Goal: Task Accomplishment & Management: Manage account settings

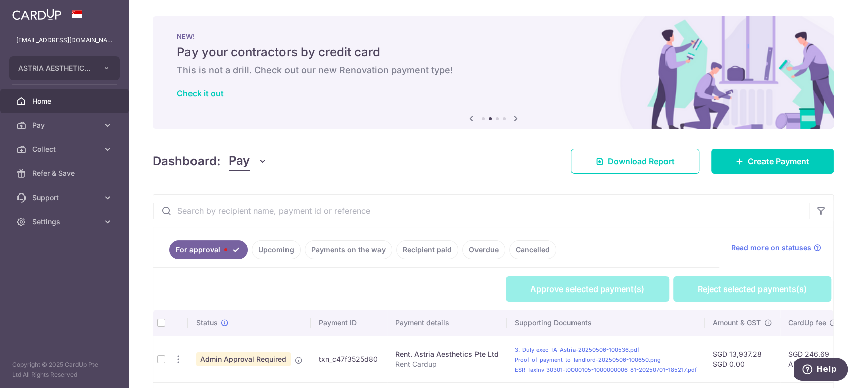
click at [244, 160] on span "Pay" at bounding box center [239, 161] width 21 height 19
click at [258, 225] on ul "Pay Collect" at bounding box center [282, 201] width 106 height 57
click at [250, 163] on button "Pay" at bounding box center [248, 161] width 39 height 19
click at [252, 215] on link "Collect" at bounding box center [281, 214] width 105 height 24
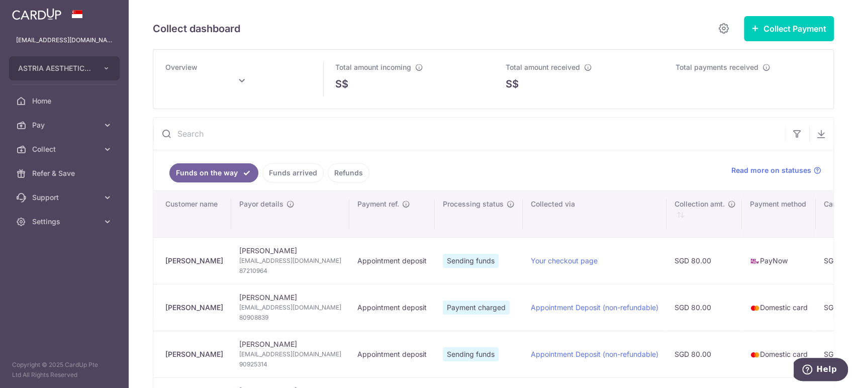
drag, startPoint x: 212, startPoint y: 259, endPoint x: 155, endPoint y: 257, distance: 56.8
click at [155, 257] on td "Yun Xuan Poh" at bounding box center [192, 260] width 78 height 47
copy div "Yun Xuan Poh"
click at [267, 263] on span "yunxuan666@gmail.com" at bounding box center [290, 261] width 102 height 10
click at [267, 262] on span "yunxuan666@gmail.com" at bounding box center [290, 261] width 102 height 10
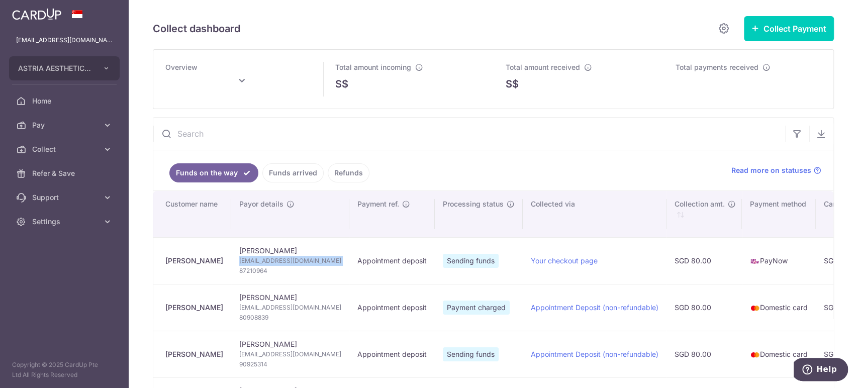
click at [267, 262] on span "yunxuan666@gmail.com" at bounding box center [290, 261] width 102 height 10
copy td "yunxuan666@gmail.com"
click at [258, 268] on span "87210964" at bounding box center [290, 271] width 102 height 10
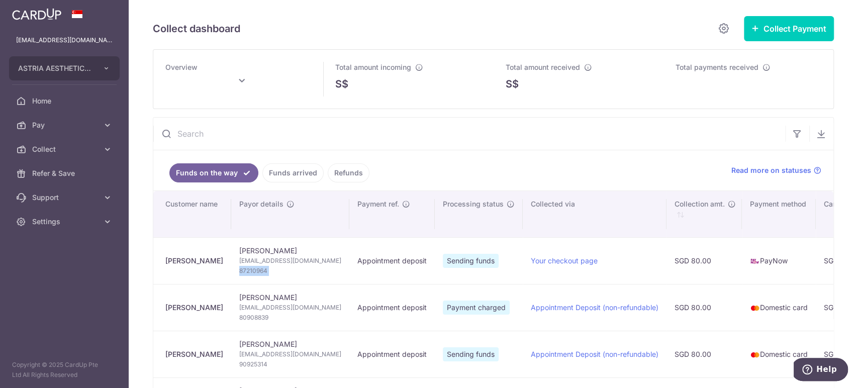
copy tr "87210964"
type input "September 2025"
